Goal: Information Seeking & Learning: Understand process/instructions

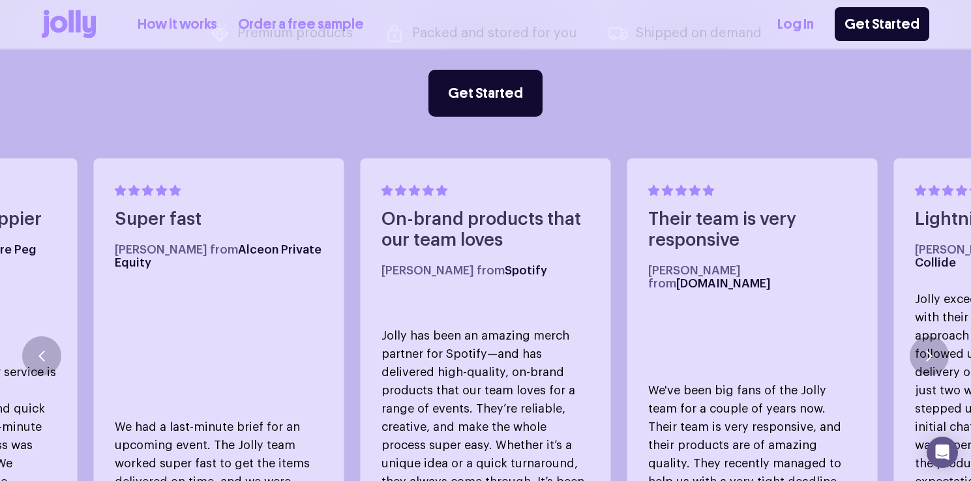
click at [183, 31] on link "How it works" at bounding box center [178, 25] width 80 height 22
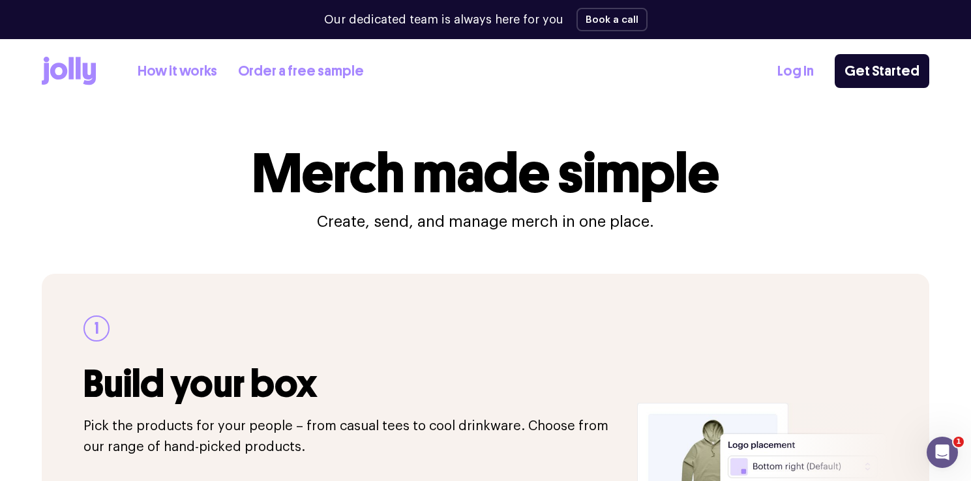
click at [83, 74] on icon at bounding box center [89, 74] width 13 height 22
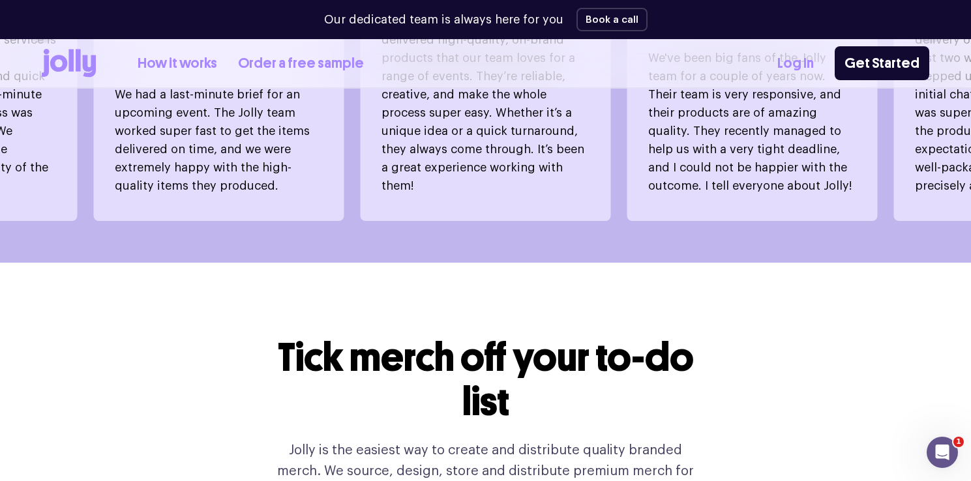
scroll to position [1246, 0]
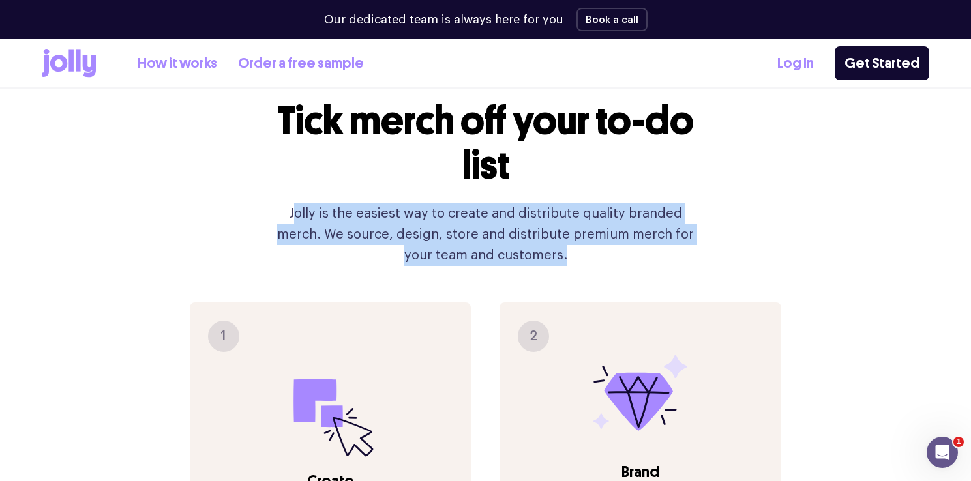
drag, startPoint x: 274, startPoint y: 183, endPoint x: 543, endPoint y: 215, distance: 270.7
click at [543, 215] on p "Jolly is the easiest way to create and distribute quality branded merch. We sou…" at bounding box center [486, 235] width 438 height 63
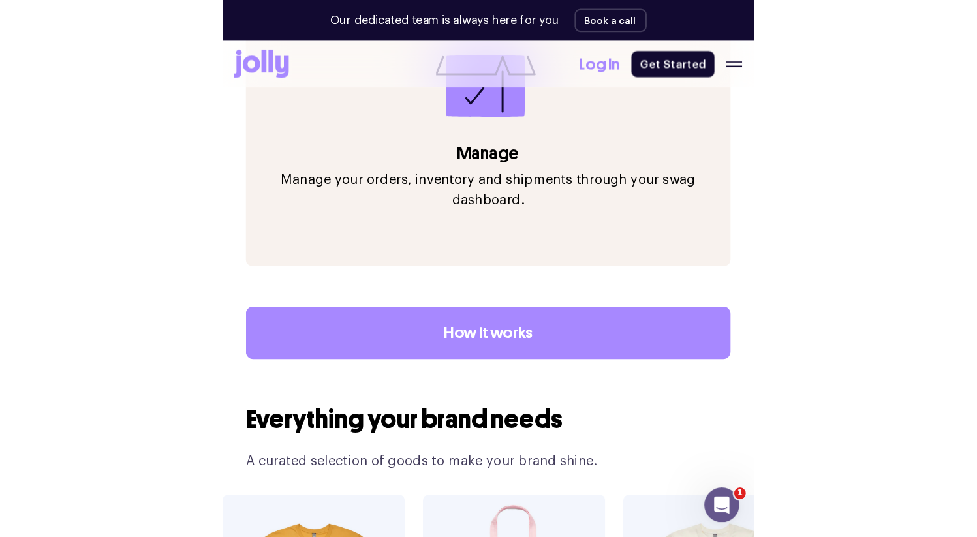
scroll to position [2126, 0]
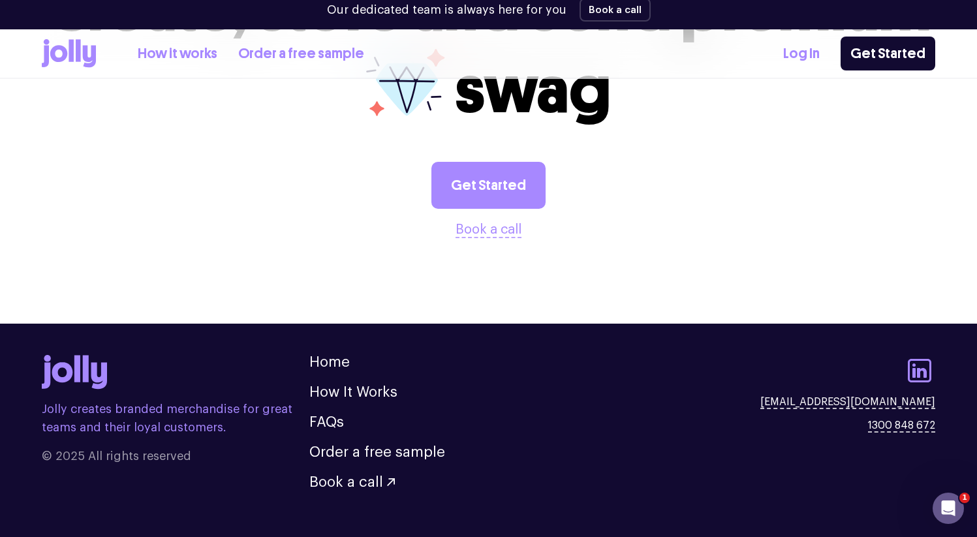
scroll to position [3586, 0]
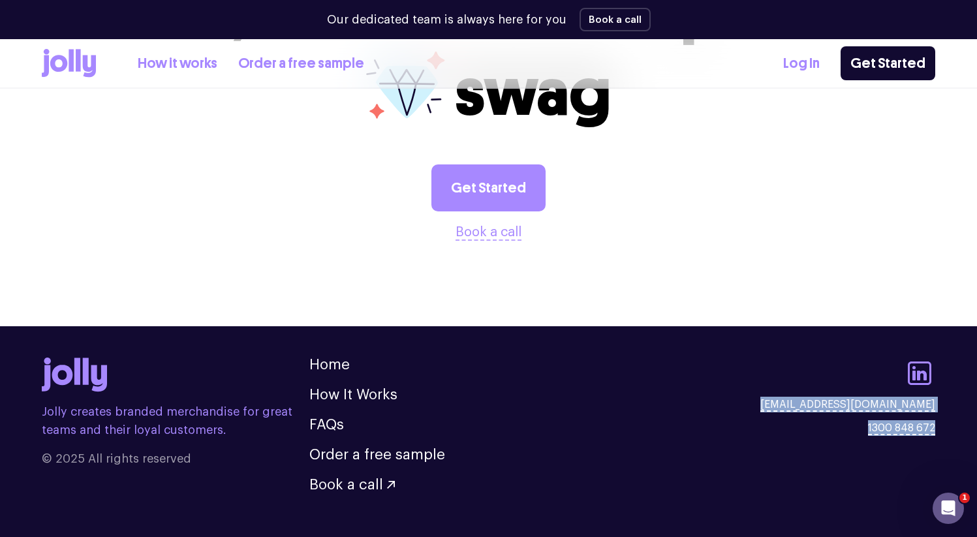
drag, startPoint x: 803, startPoint y: 370, endPoint x: 935, endPoint y: 402, distance: 135.6
click at [935, 402] on footer "Jolly creates branded merchandise for great teams and their loyal customers. © …" at bounding box center [488, 435] width 977 height 218
copy div "hello@sendjolly.com.au 1300 848 672"
click at [465, 164] on link "Get Started" at bounding box center [488, 187] width 114 height 47
